Goal: Download file/media

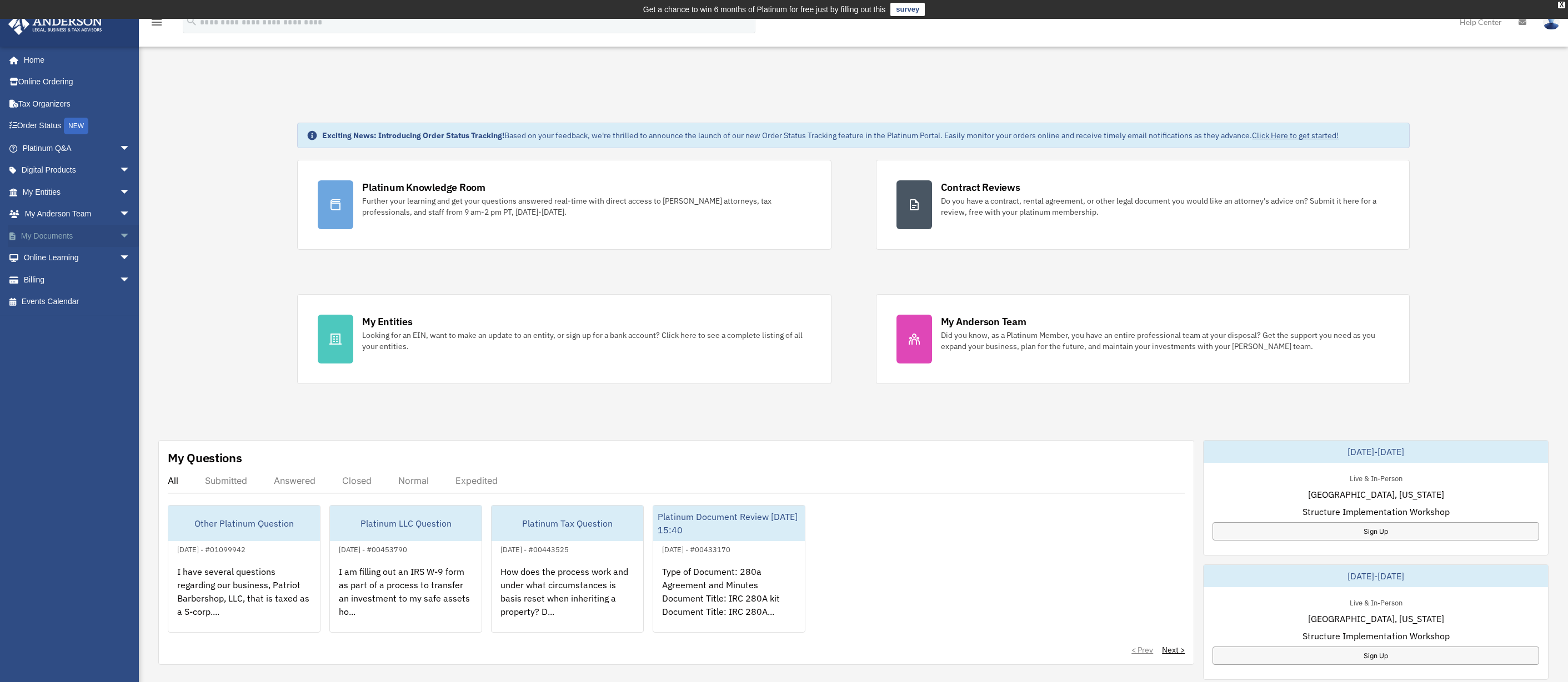
click at [119, 235] on span "arrow_drop_down" at bounding box center [130, 236] width 23 height 23
click at [48, 251] on link "Box" at bounding box center [82, 258] width 131 height 23
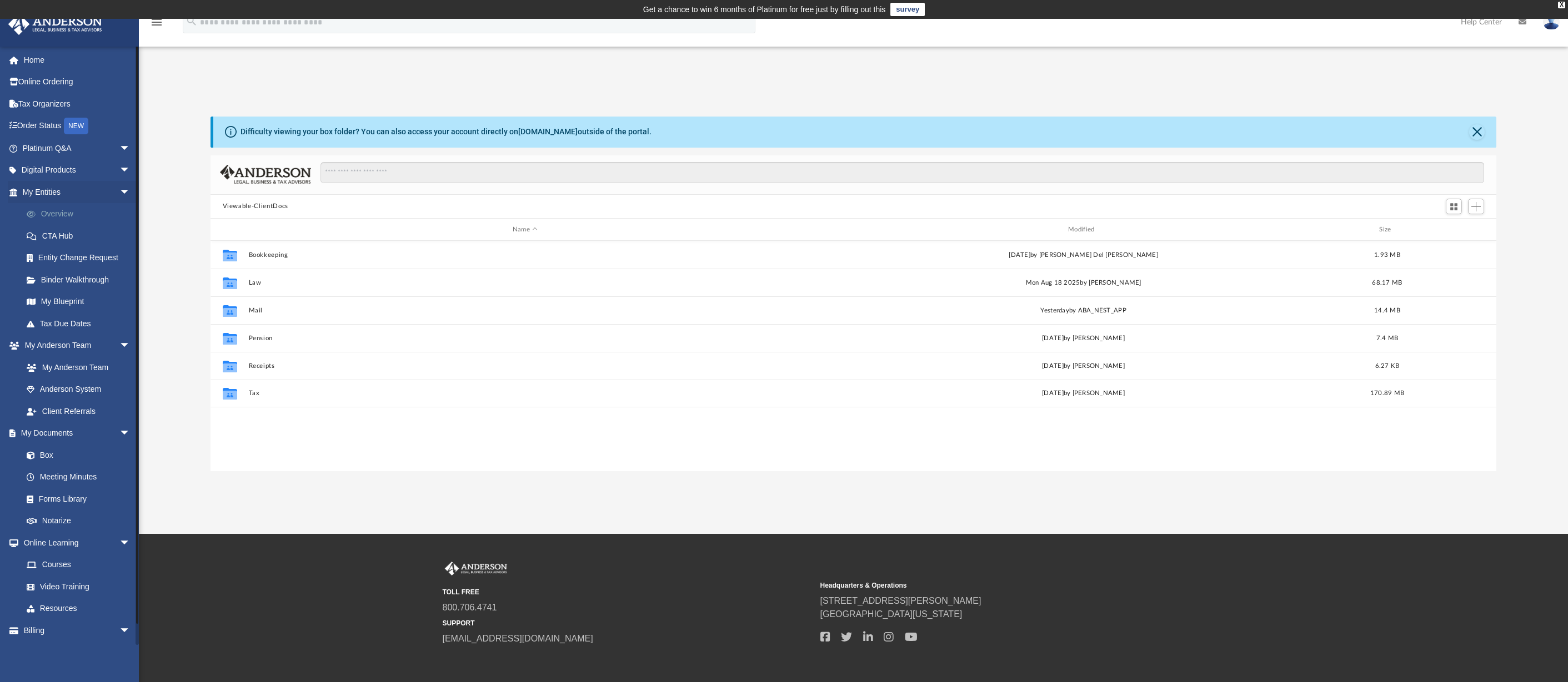
scroll to position [245, 1278]
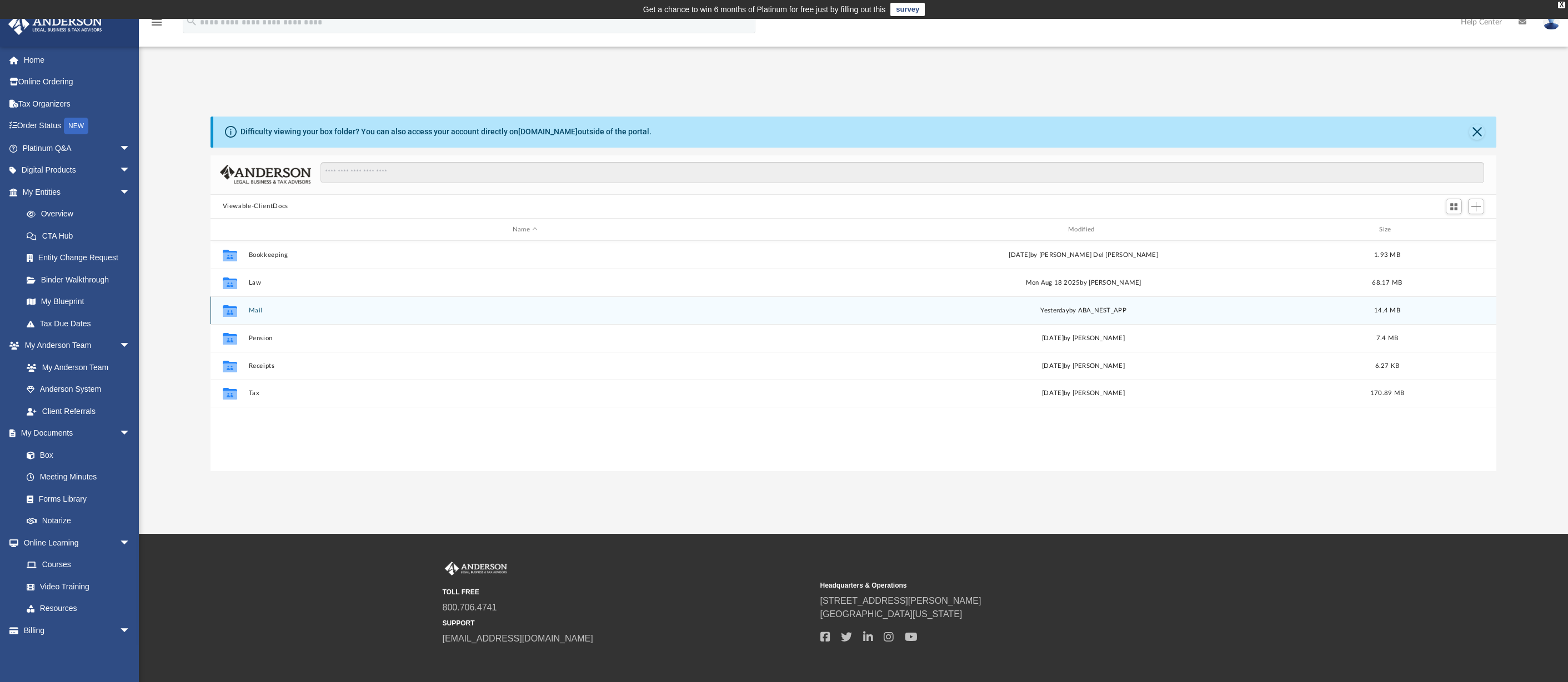
click at [256, 310] on button "Mail" at bounding box center [525, 311] width 553 height 7
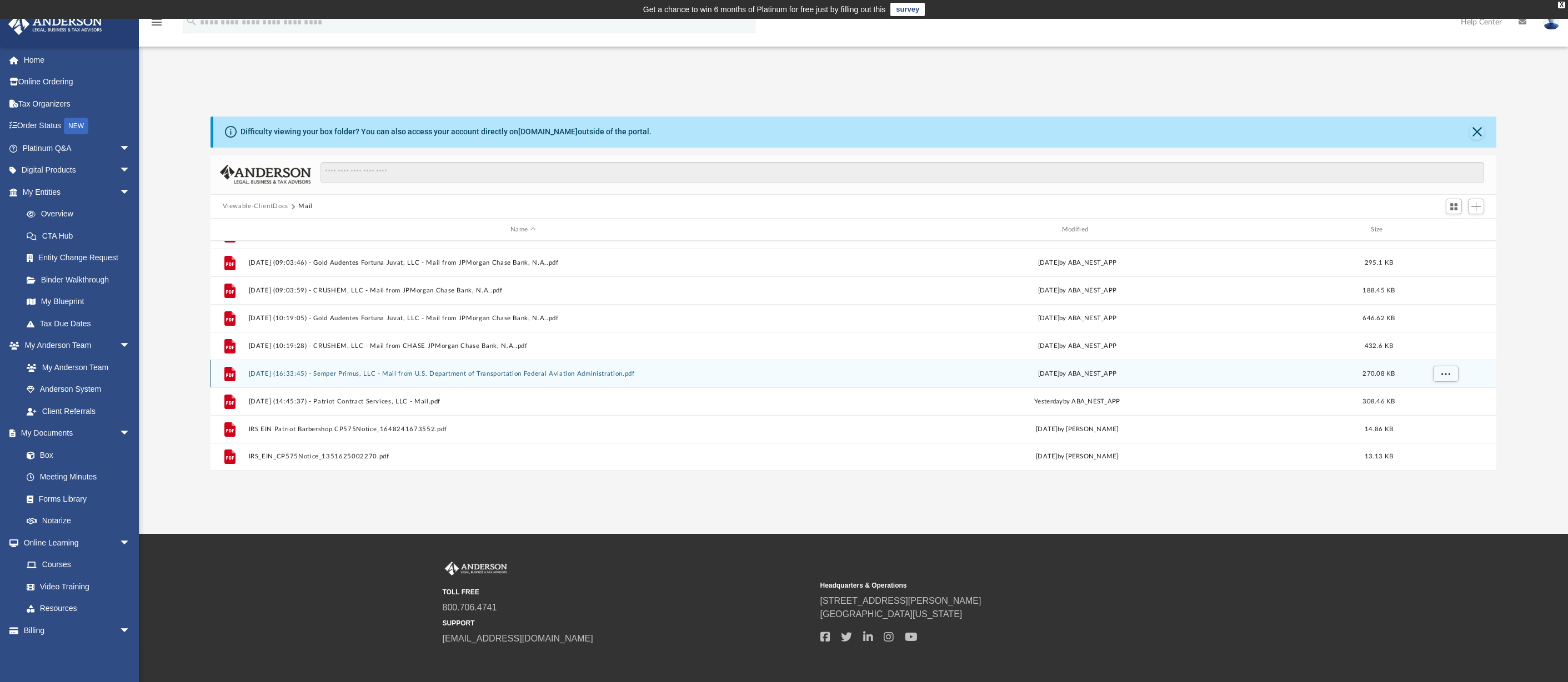
scroll to position [50, 0]
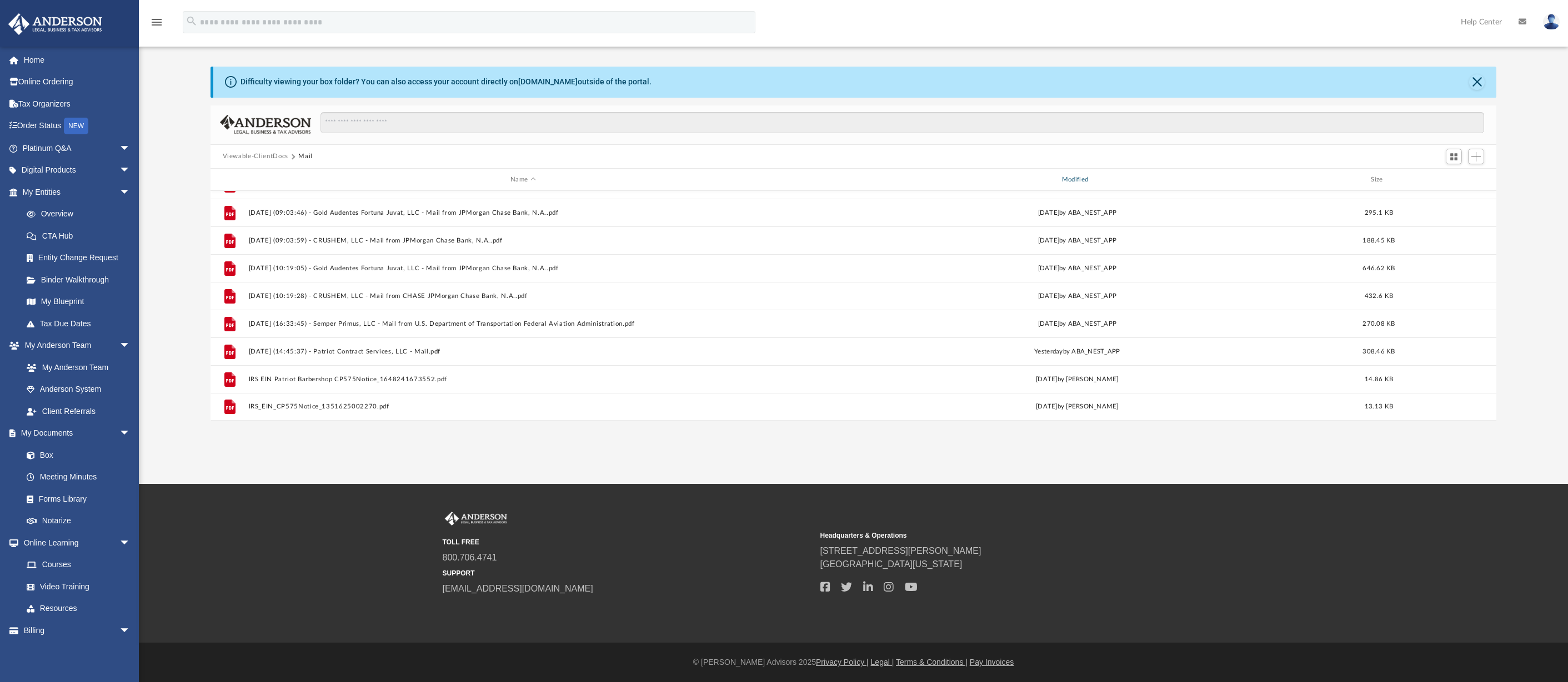
click at [1085, 181] on div "Modified" at bounding box center [1077, 179] width 549 height 10
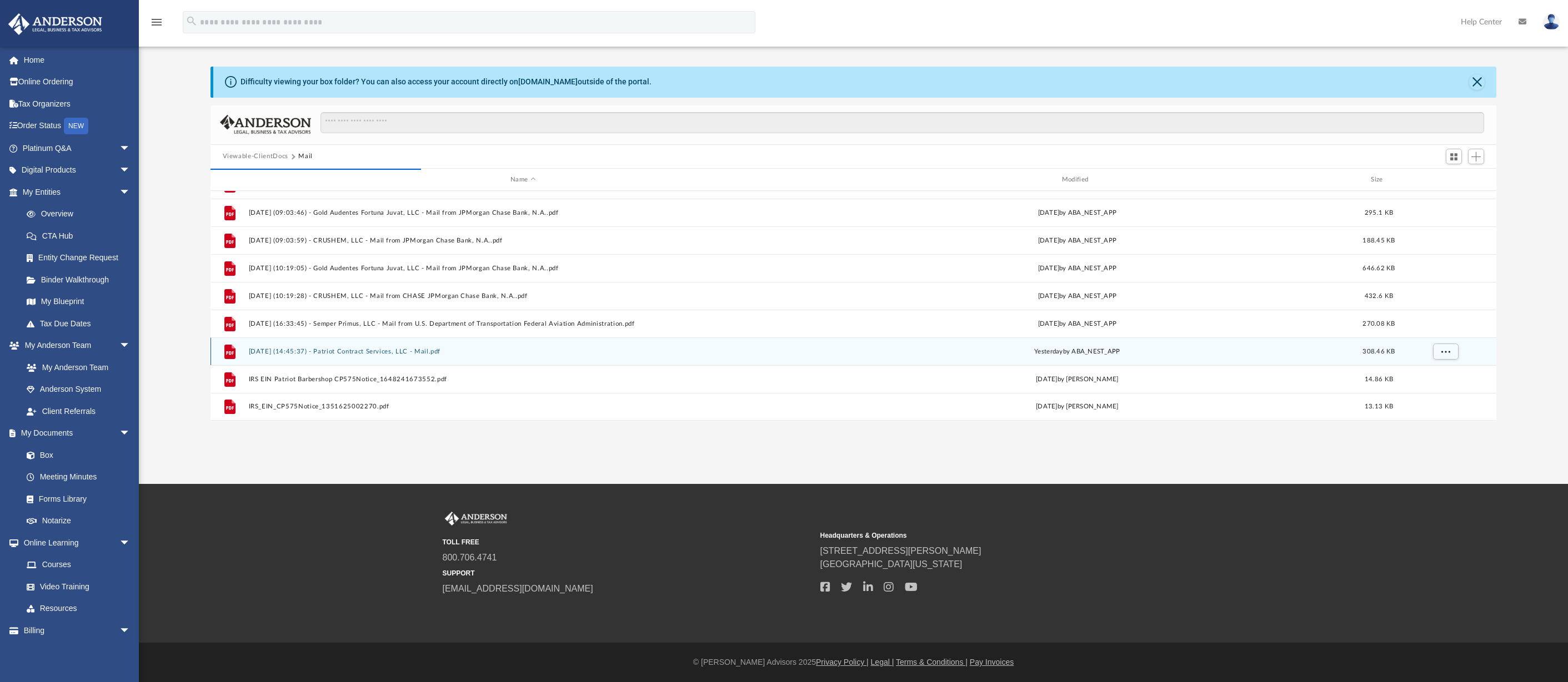
click at [381, 352] on button "[DATE] (14:45:37) - Patriot Contract Services, LLC - Mail.pdf" at bounding box center [523, 352] width 549 height 7
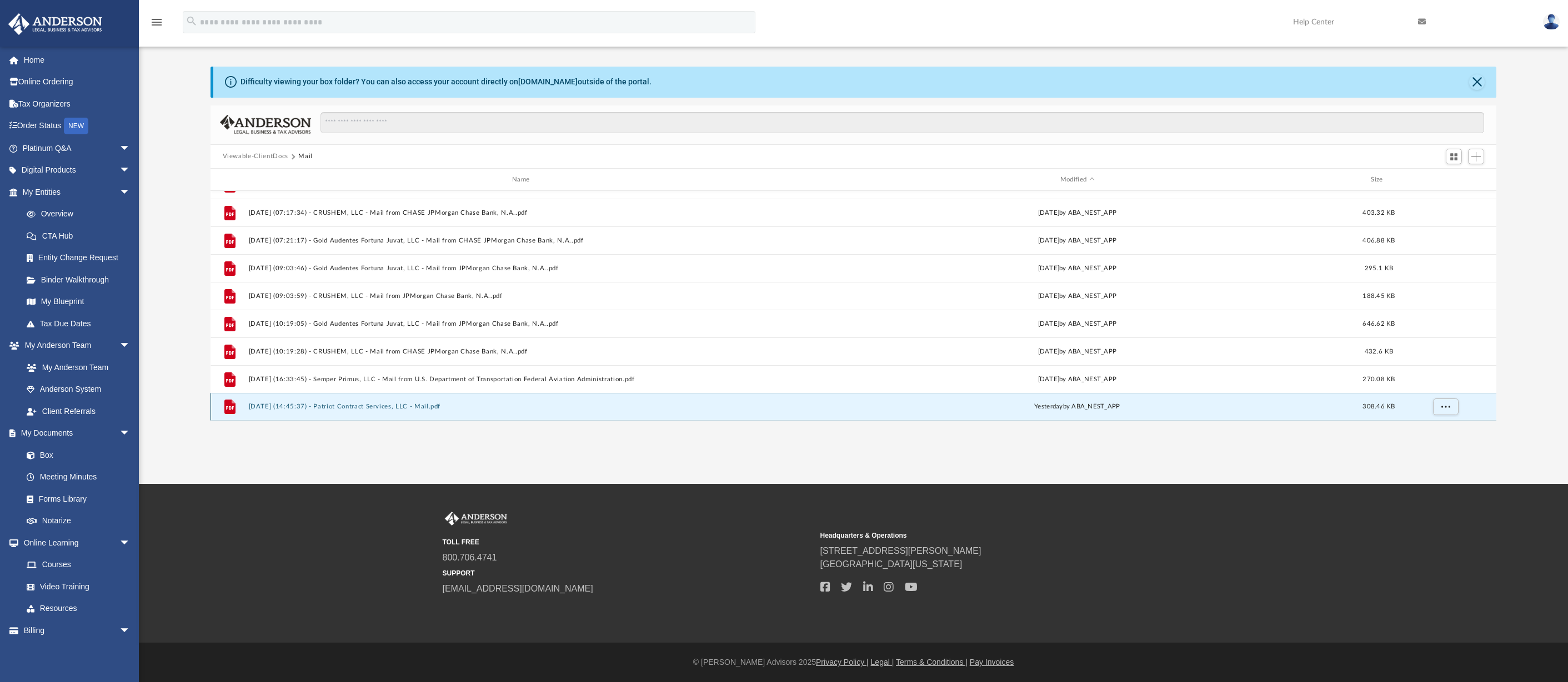
click at [349, 407] on button "[DATE] (14:45:37) - Patriot Contract Services, LLC - Mail.pdf" at bounding box center [523, 407] width 549 height 7
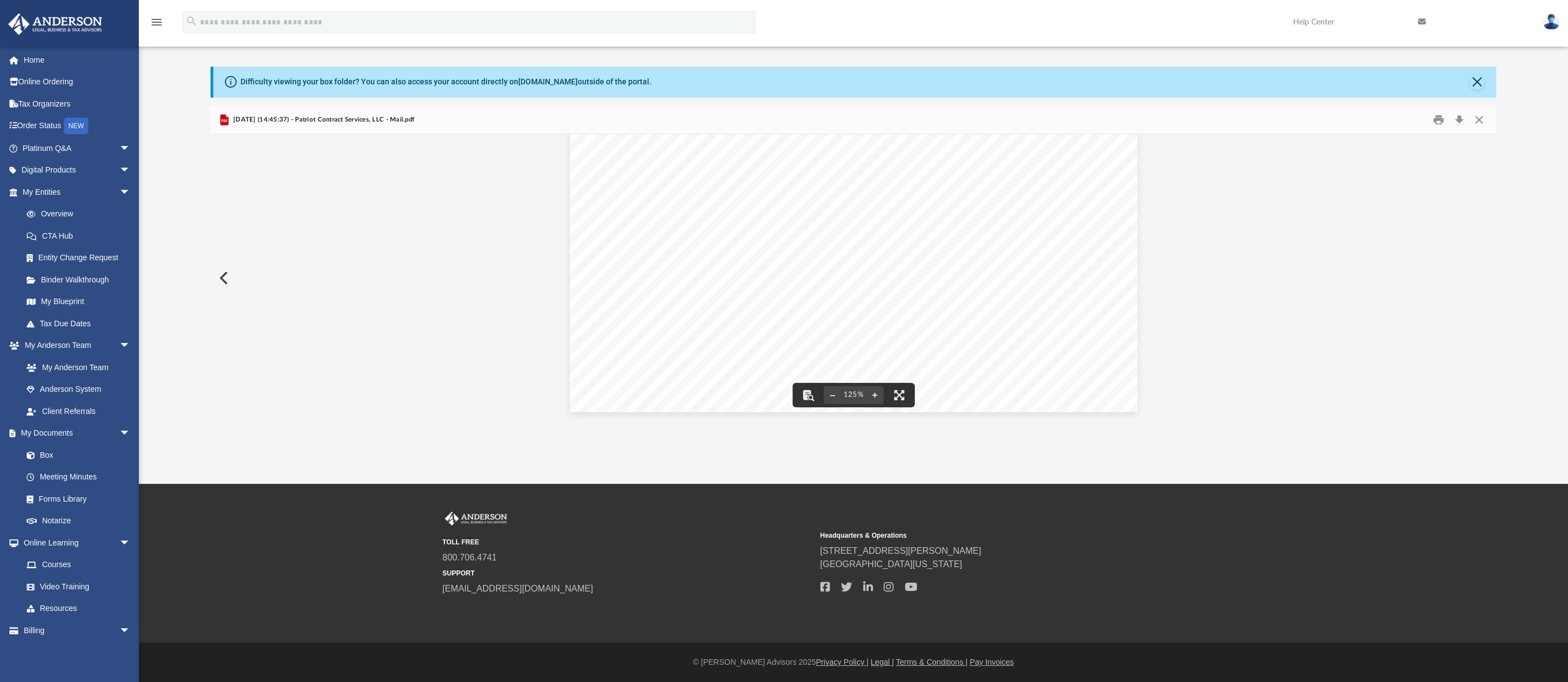
scroll to position [0, 0]
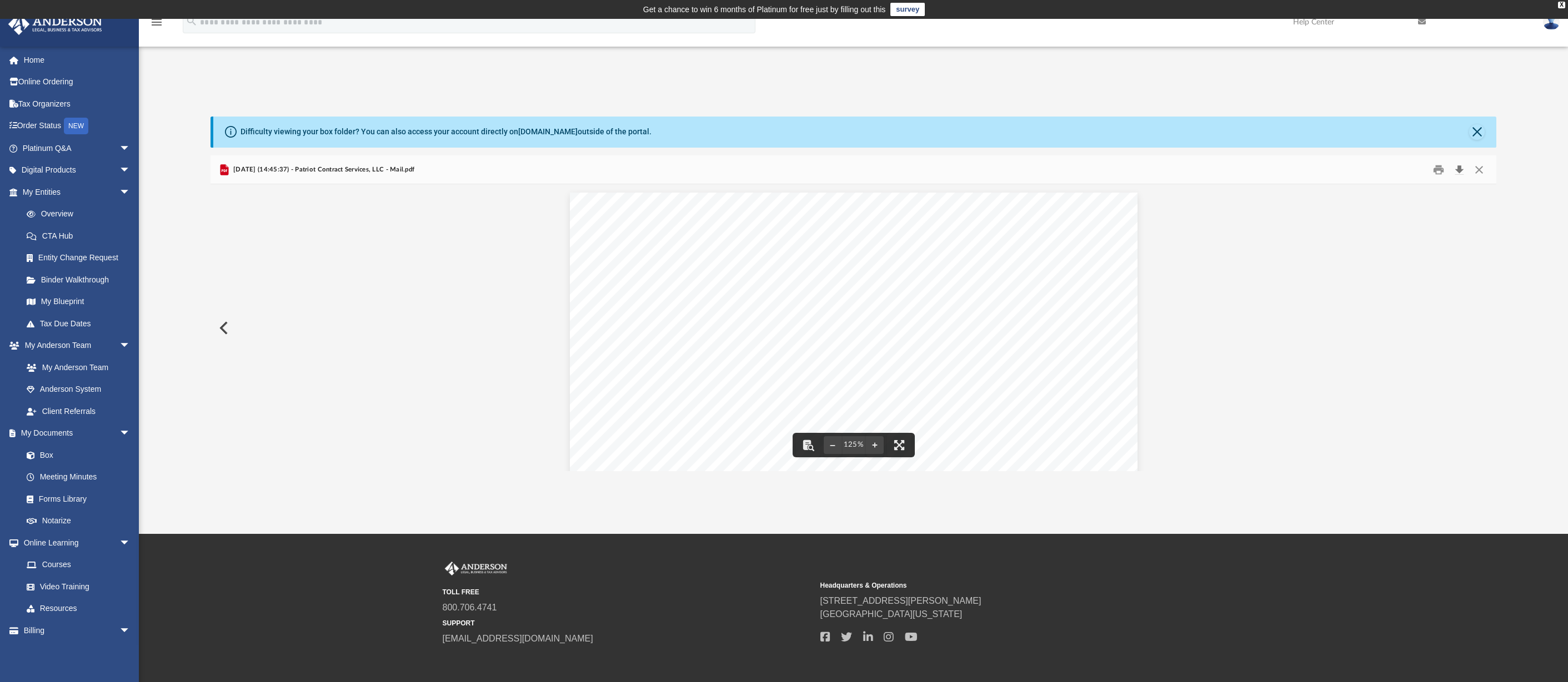
click at [1457, 168] on button "Download" at bounding box center [1459, 170] width 20 height 17
click at [1480, 127] on button "Close" at bounding box center [1477, 132] width 16 height 16
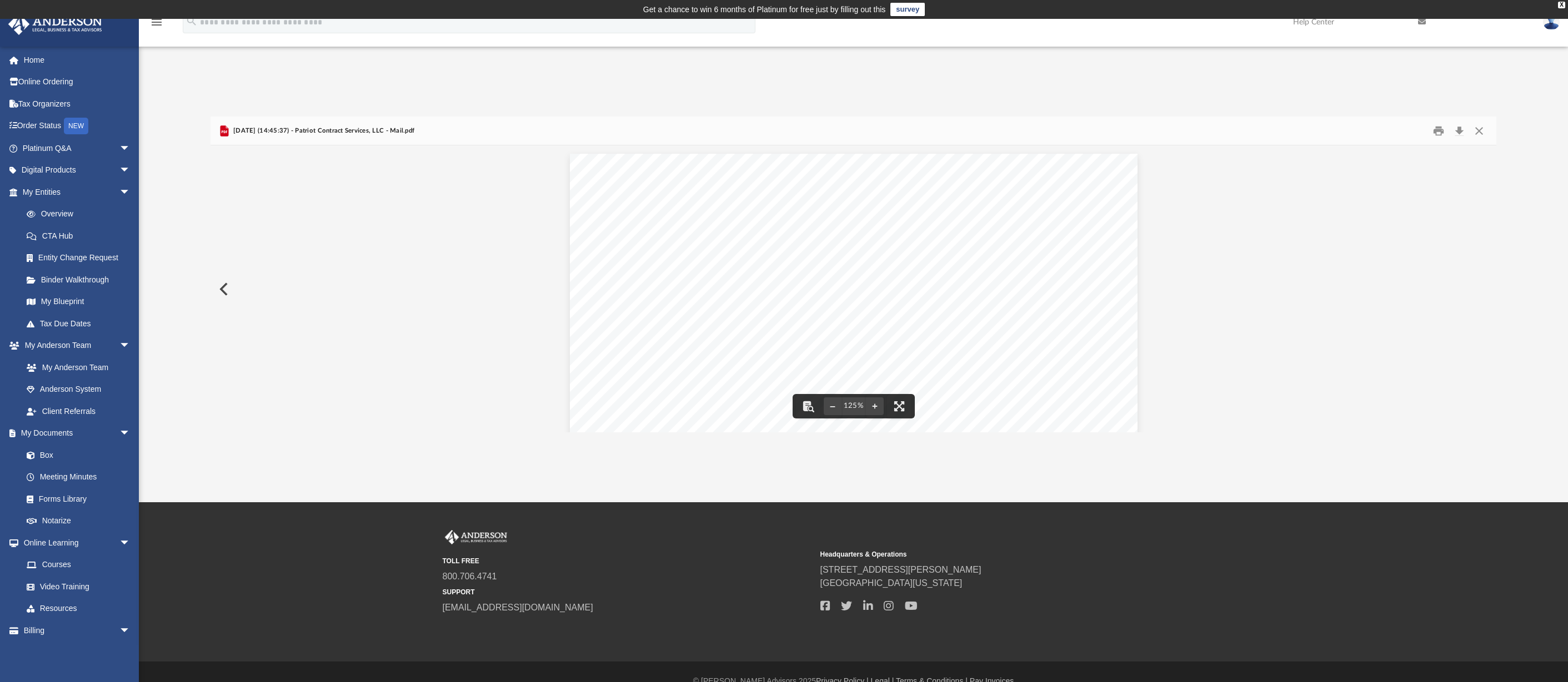
drag, startPoint x: 613, startPoint y: 174, endPoint x: 695, endPoint y: 201, distance: 86.3
click at [694, 201] on div "Page 1" at bounding box center [853, 618] width 568 height 928
drag, startPoint x: 752, startPoint y: 190, endPoint x: 617, endPoint y: 188, distance: 135.0
click at [617, 188] on div "Page 1" at bounding box center [853, 618] width 568 height 928
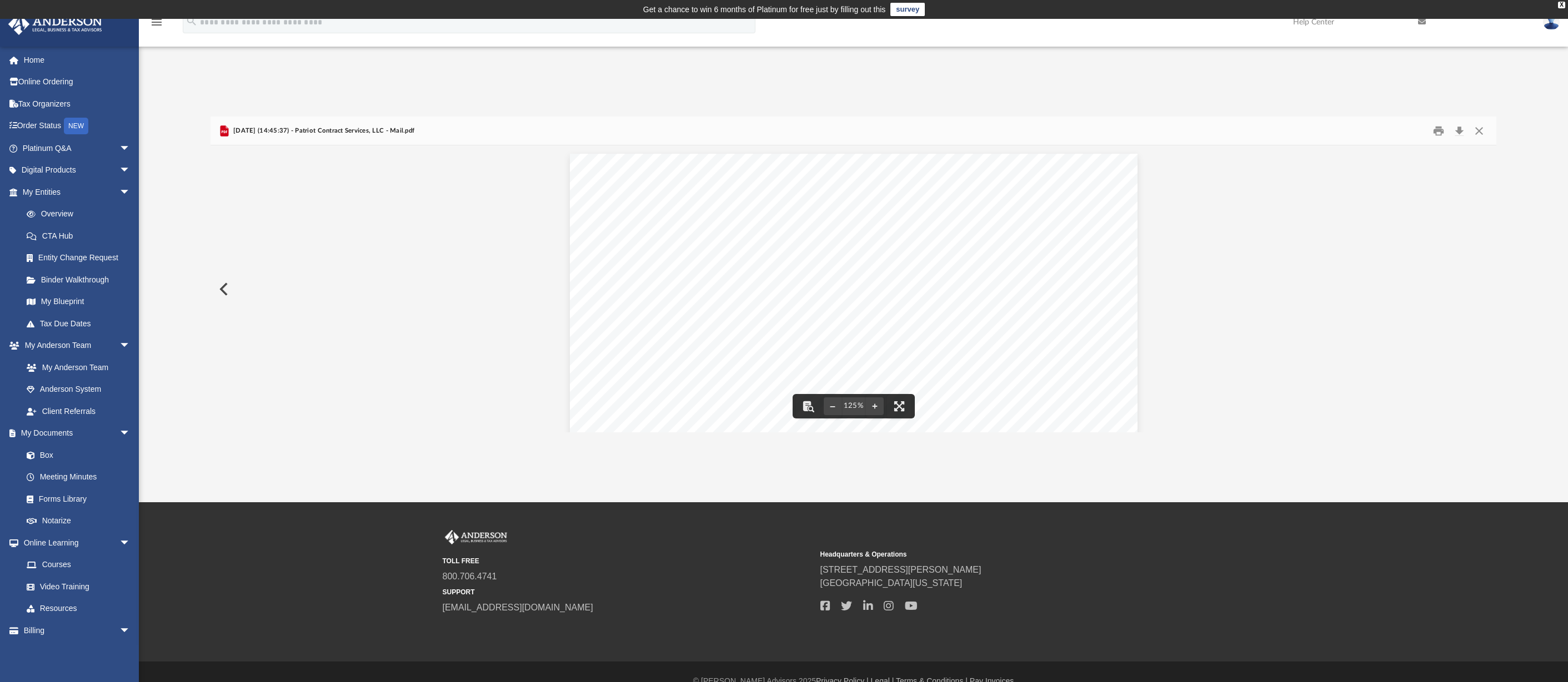
click at [617, 187] on div "Page 1" at bounding box center [853, 618] width 568 height 928
click at [1482, 130] on button "Close" at bounding box center [1479, 131] width 20 height 17
